Goal: Task Accomplishment & Management: Manage account settings

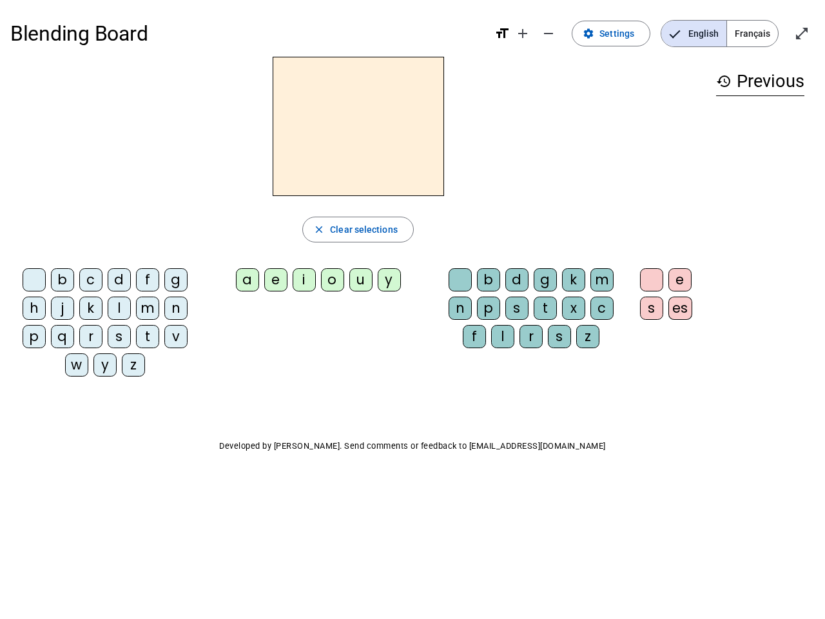
click at [523, 34] on mat-icon "add" at bounding box center [522, 33] width 15 height 15
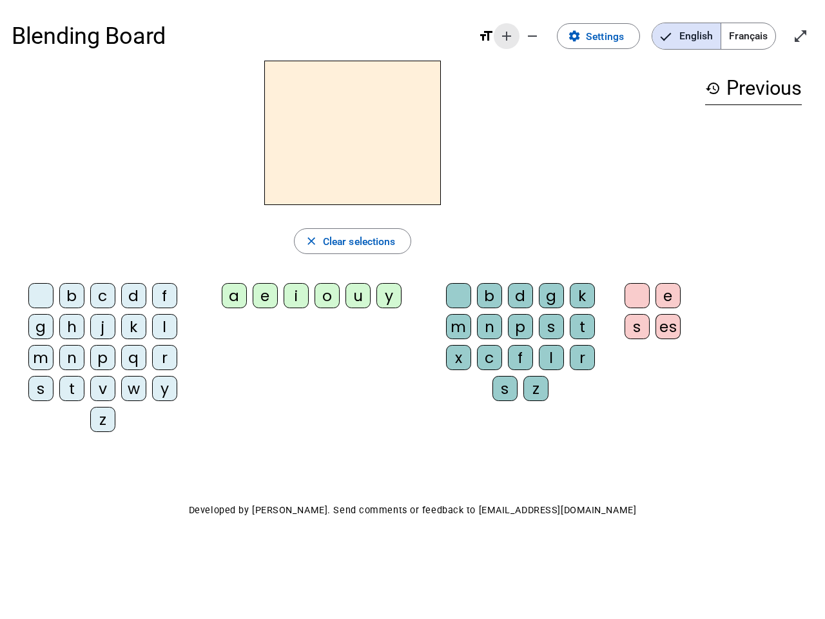
click at [549, 34] on div "Blending Board format_size add remove settings Settings English Français open_i…" at bounding box center [412, 36] width 801 height 49
click at [611, 34] on span "Settings" at bounding box center [605, 36] width 38 height 17
click at [693, 34] on span "English" at bounding box center [686, 36] width 68 height 26
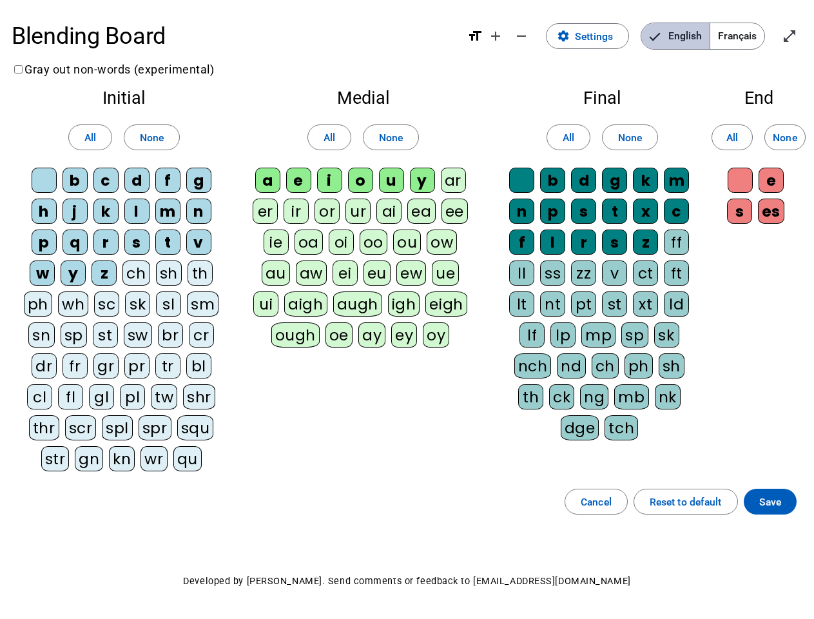
click at [693, 34] on span "English" at bounding box center [675, 36] width 68 height 26
click at [752, 34] on span "Français" at bounding box center [737, 36] width 54 height 26
click at [752, 34] on span "Français" at bounding box center [727, 36] width 73 height 26
click at [801, 34] on span "Enter full screen" at bounding box center [789, 36] width 31 height 31
click at [358, 229] on letter-bubble "oi" at bounding box center [344, 244] width 31 height 31
